Goal: Register for event/course

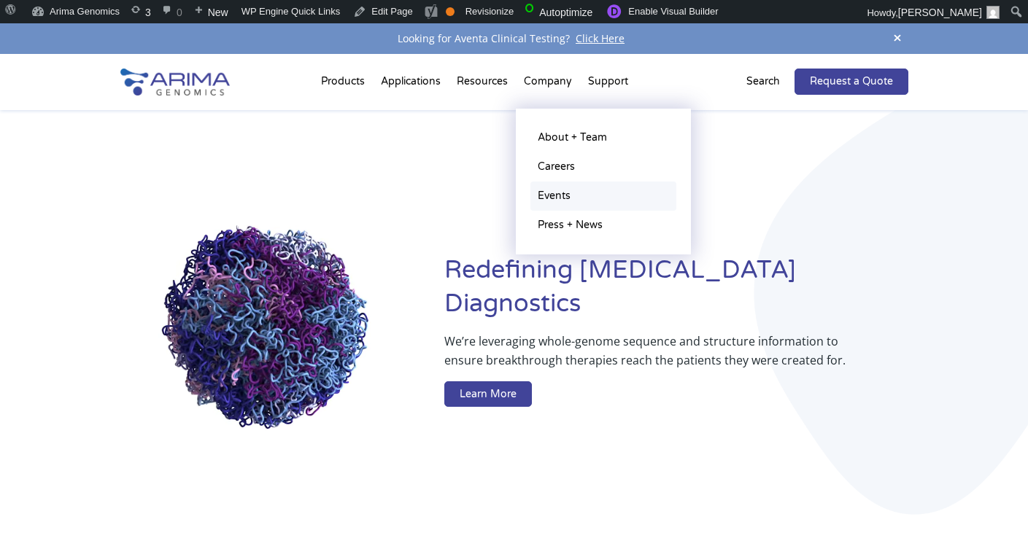
click at [559, 201] on link "Events" at bounding box center [603, 196] width 146 height 29
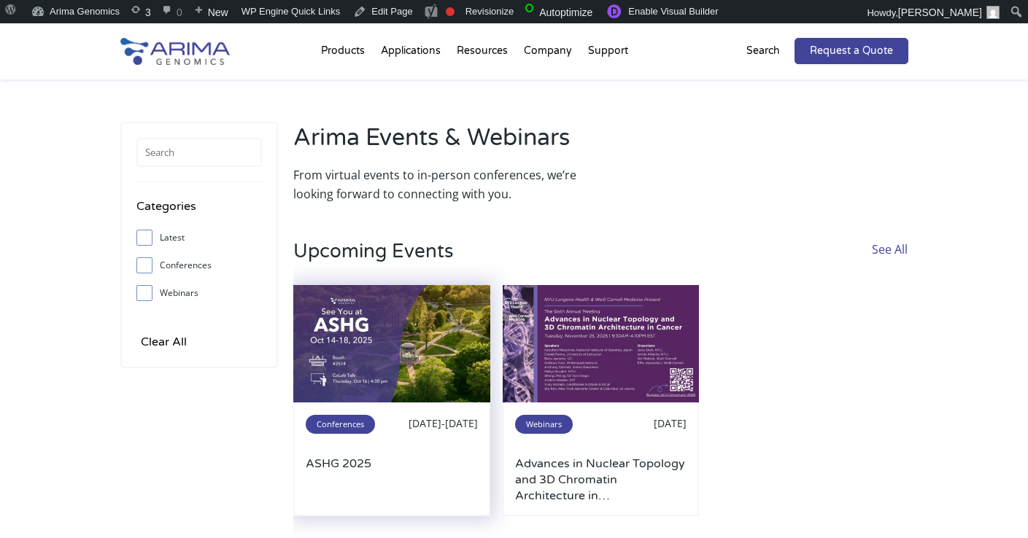
click at [397, 329] on img at bounding box center [391, 344] width 197 height 118
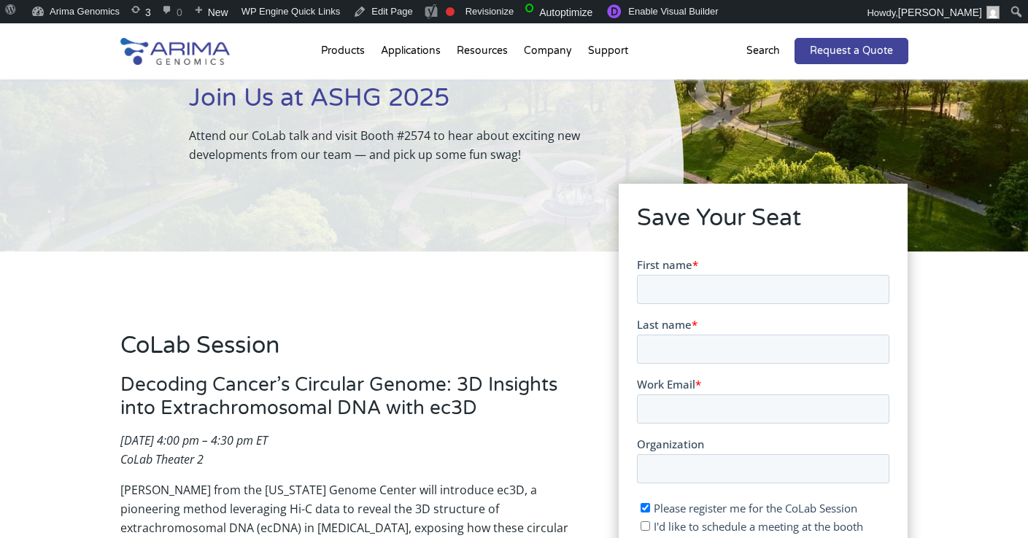
scroll to position [117, 0]
click at [306, 398] on h3 "Decoding Cancer’s Circular Genome: 3D Insights into Extrachromosomal DNA with e…" at bounding box center [347, 402] width 455 height 58
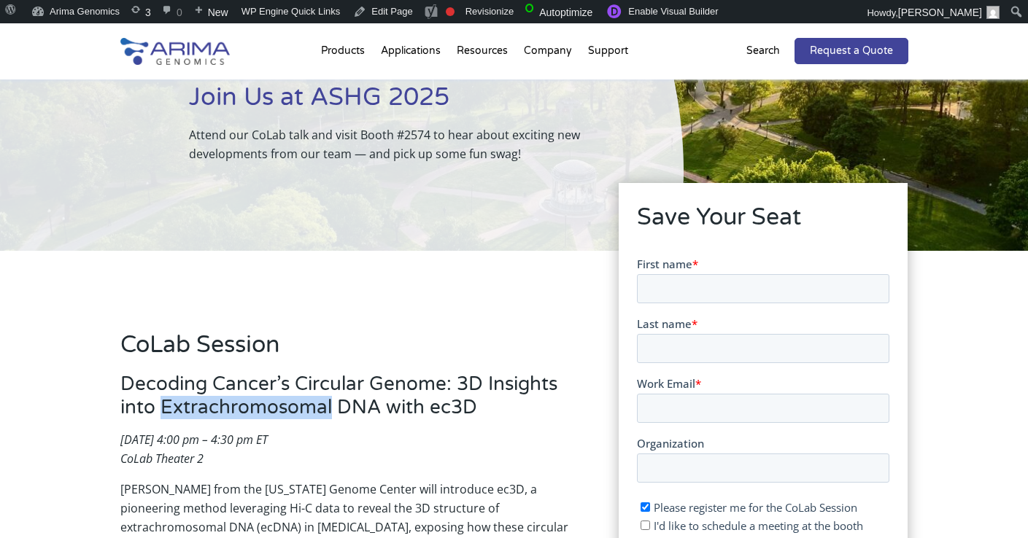
click at [306, 398] on h3 "Decoding Cancer’s Circular Genome: 3D Insights into Extrachromosomal DNA with e…" at bounding box center [347, 402] width 455 height 58
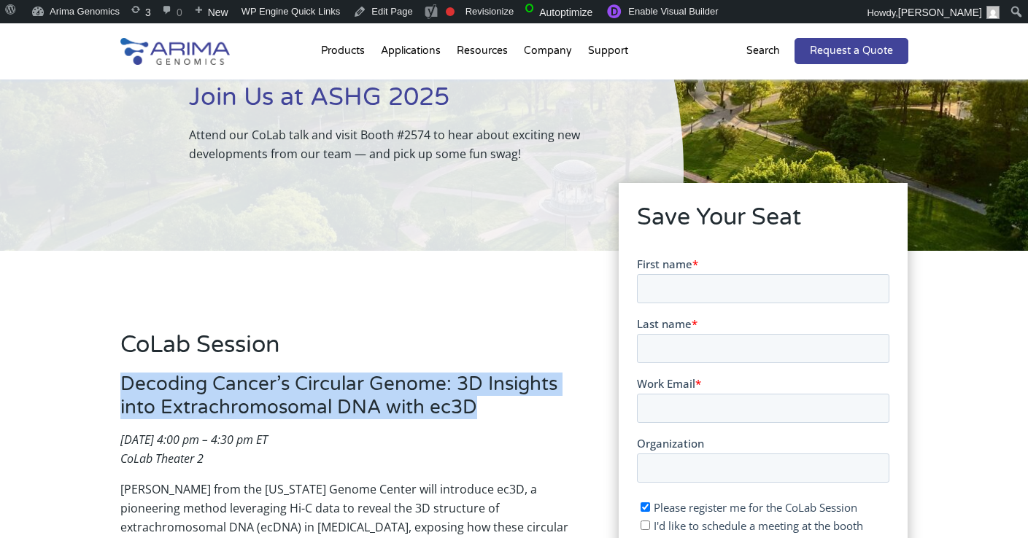
click at [306, 398] on h3 "Decoding Cancer’s Circular Genome: 3D Insights into Extrachromosomal DNA with e…" at bounding box center [347, 402] width 455 height 58
copy h3 "Decoding Cancer’s Circular Genome: 3D Insights into Extrachromosomal DNA with e…"
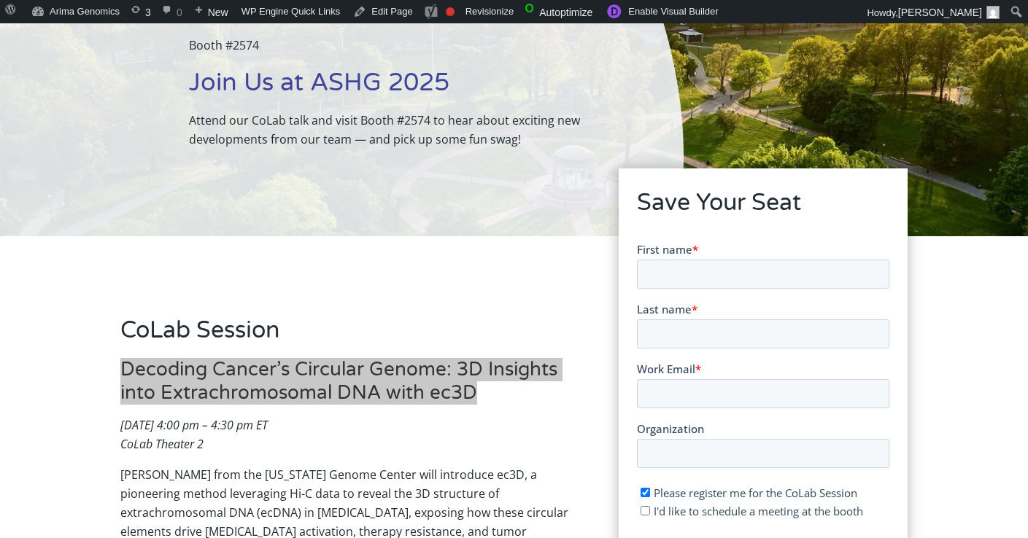
scroll to position [0, 0]
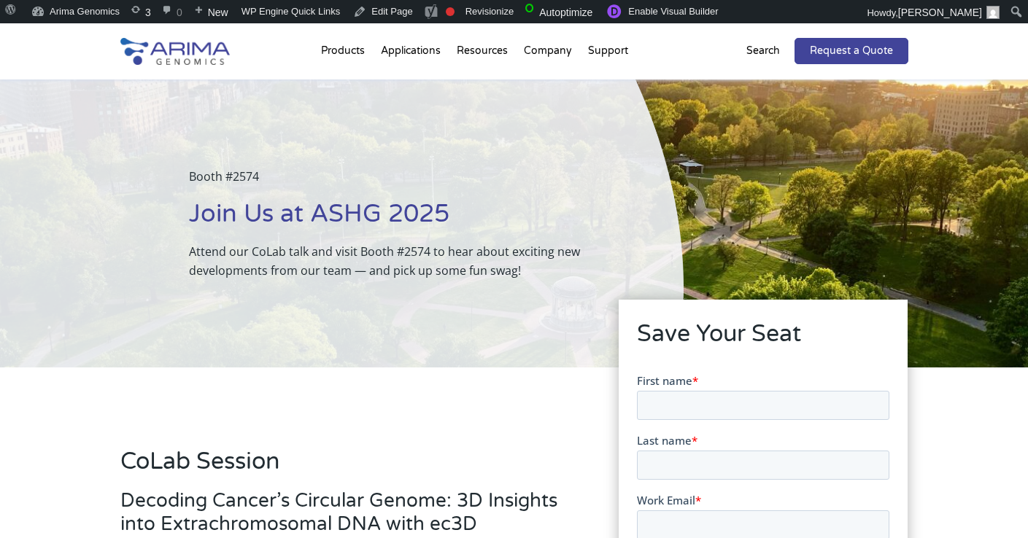
click at [478, 357] on div "Booth #2574 Join Us at ASHG 2025 Attend our CoLab talk and visit Booth #2574 to…" at bounding box center [341, 224] width 683 height 288
